Goal: Task Accomplishment & Management: Complete application form

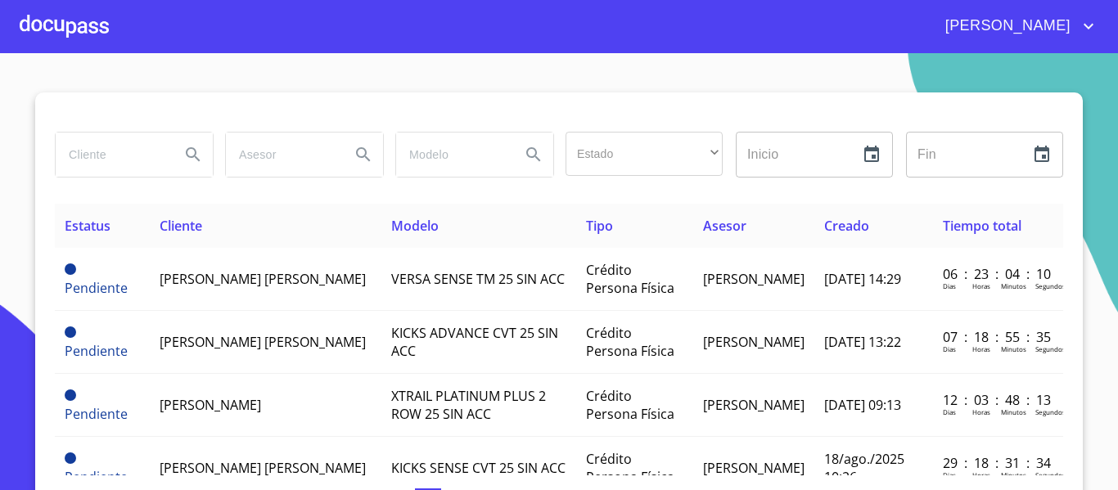
click at [44, 20] on div at bounding box center [64, 26] width 89 height 52
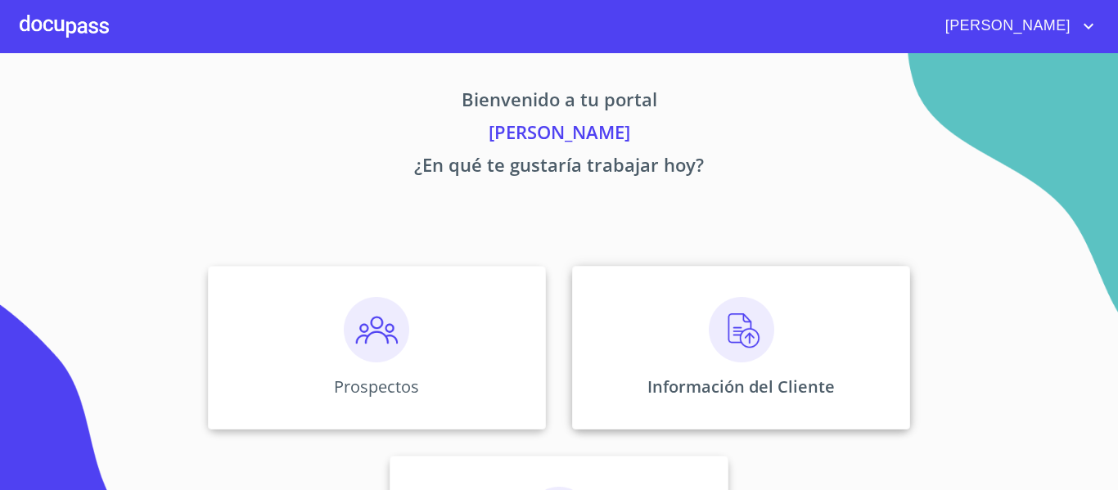
click at [670, 377] on p "Información del Cliente" at bounding box center [742, 387] width 188 height 22
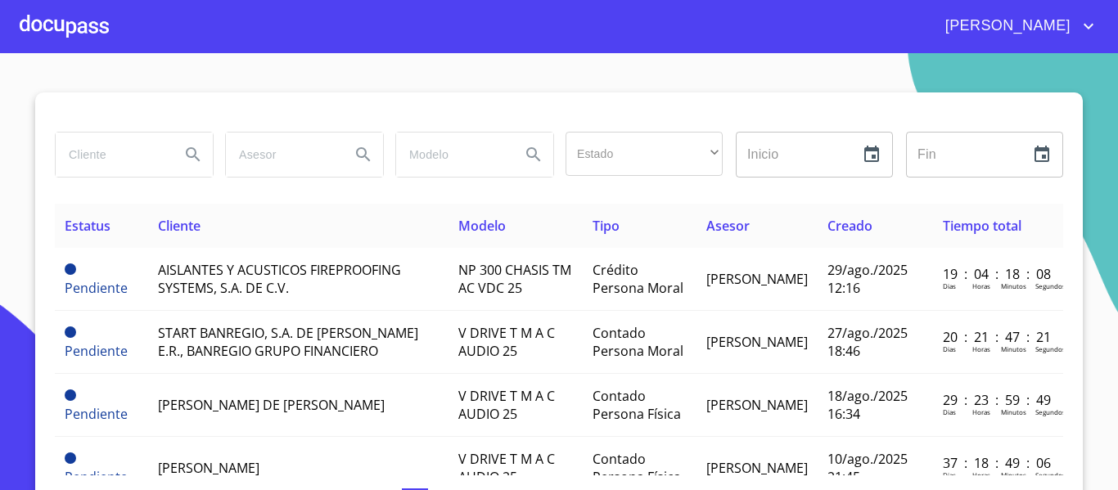
click at [88, 148] on input "search" at bounding box center [111, 155] width 111 height 44
type input "[PERSON_NAME]"
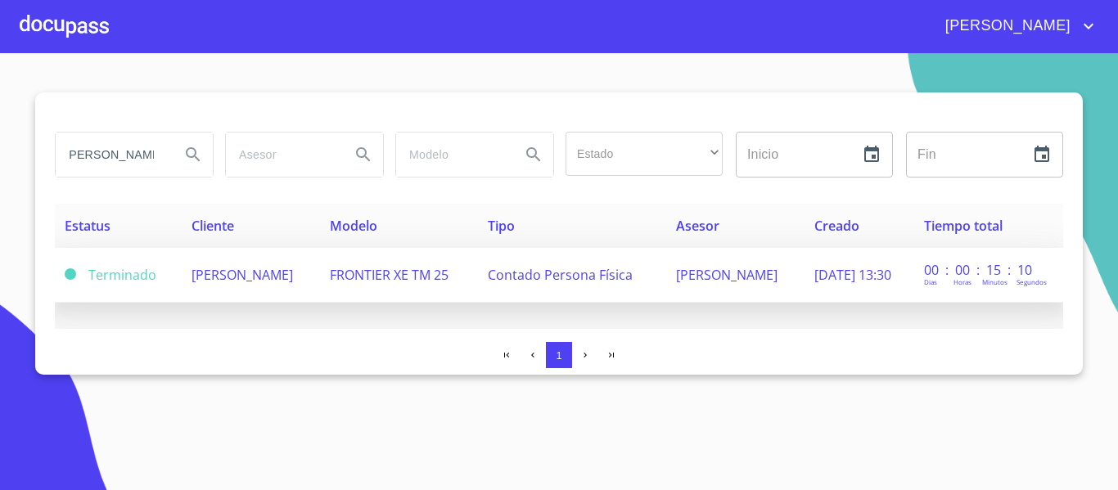
scroll to position [0, 0]
click at [615, 282] on span "Contado Persona Física" at bounding box center [560, 275] width 145 height 18
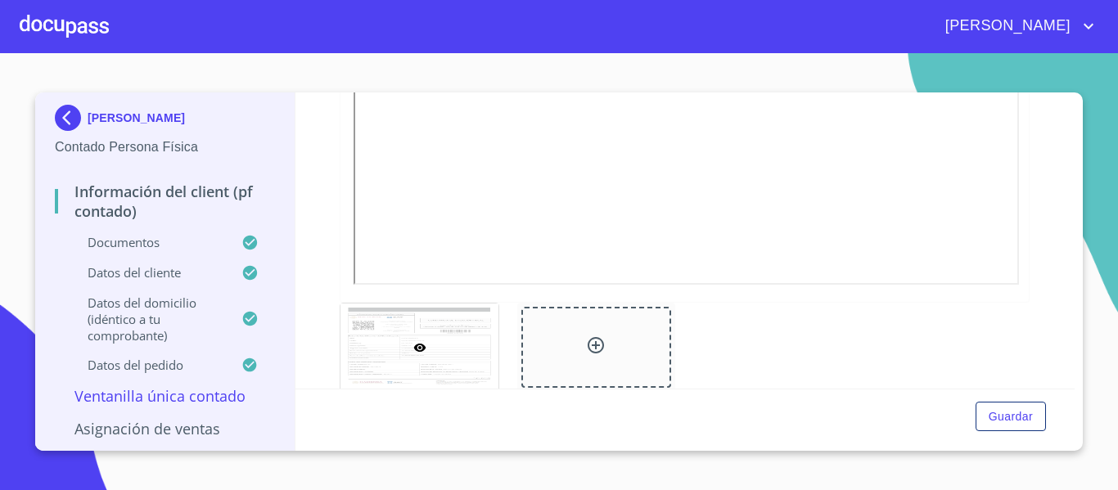
scroll to position [2696, 0]
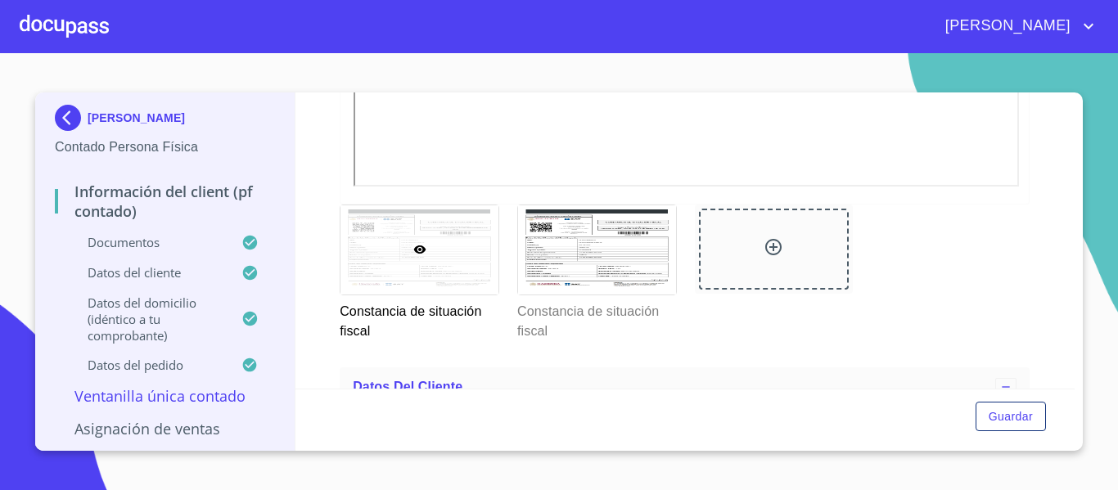
click at [1101, 298] on section "[PERSON_NAME] Persona Física Información del Client (PF contado) Documentos Dat…" at bounding box center [559, 271] width 1118 height 437
click at [1002, 413] on span "Guardar" at bounding box center [1011, 417] width 44 height 20
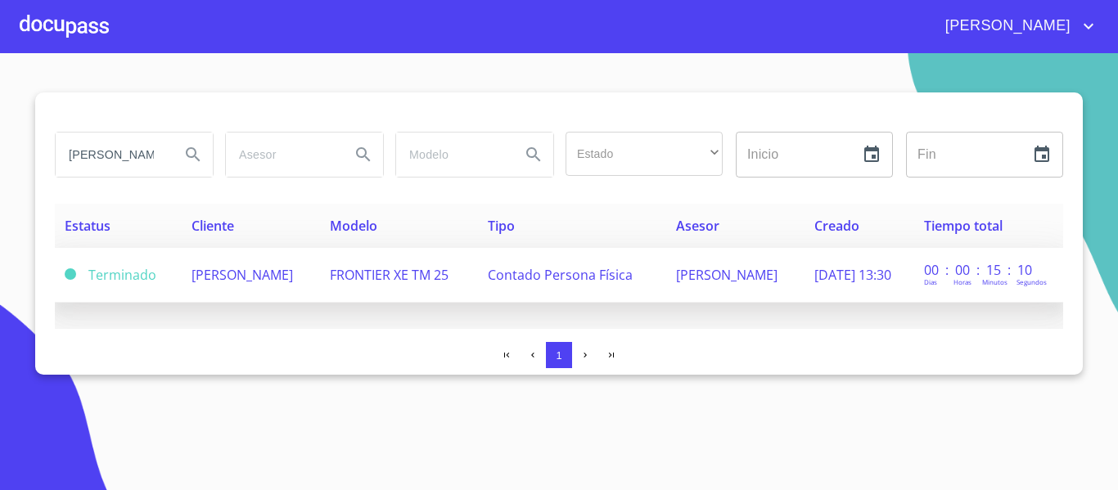
click at [449, 283] on span "FRONTIER XE TM 25" at bounding box center [389, 275] width 119 height 18
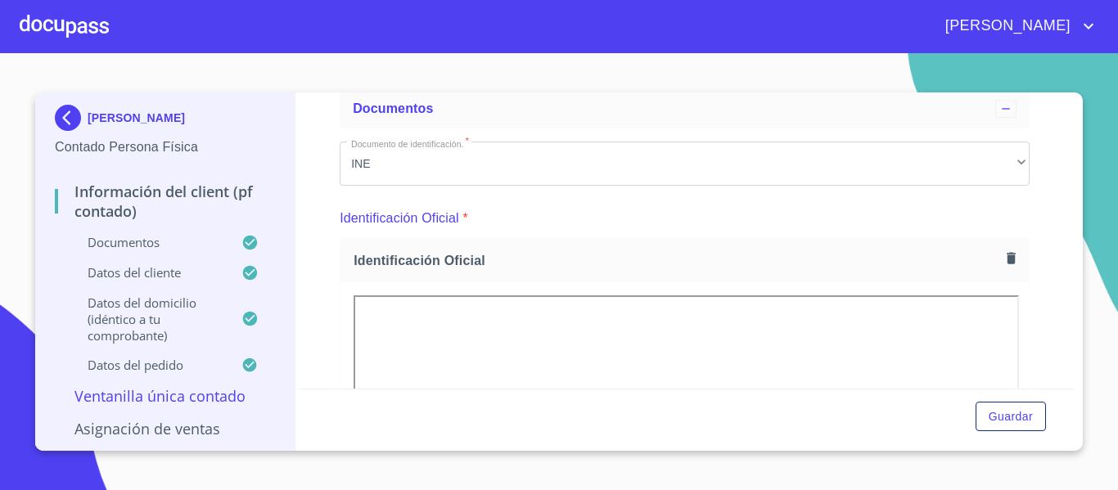
scroll to position [246, 0]
